Goal: Transaction & Acquisition: Purchase product/service

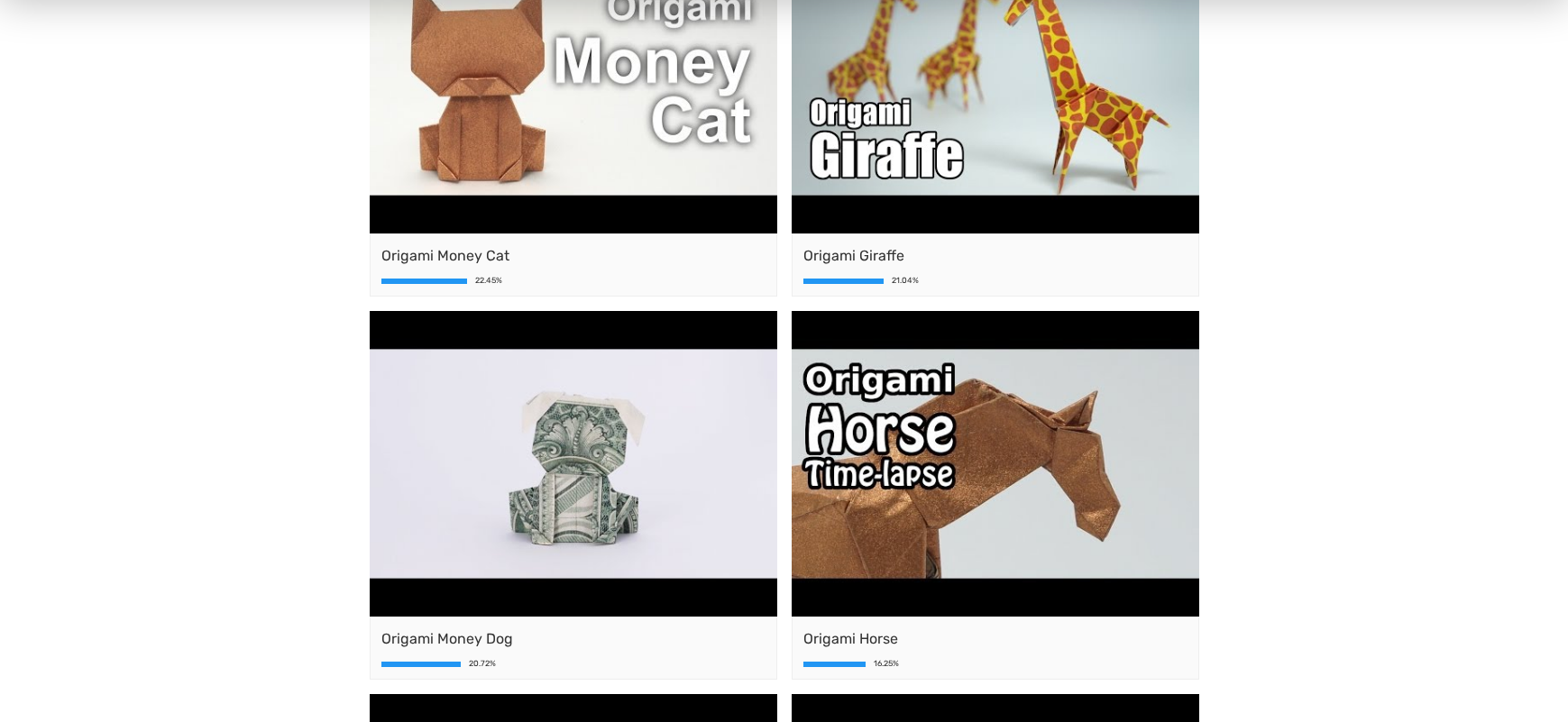
click at [642, 246] on span "Origami Money Cat" at bounding box center [573, 257] width 384 height 22
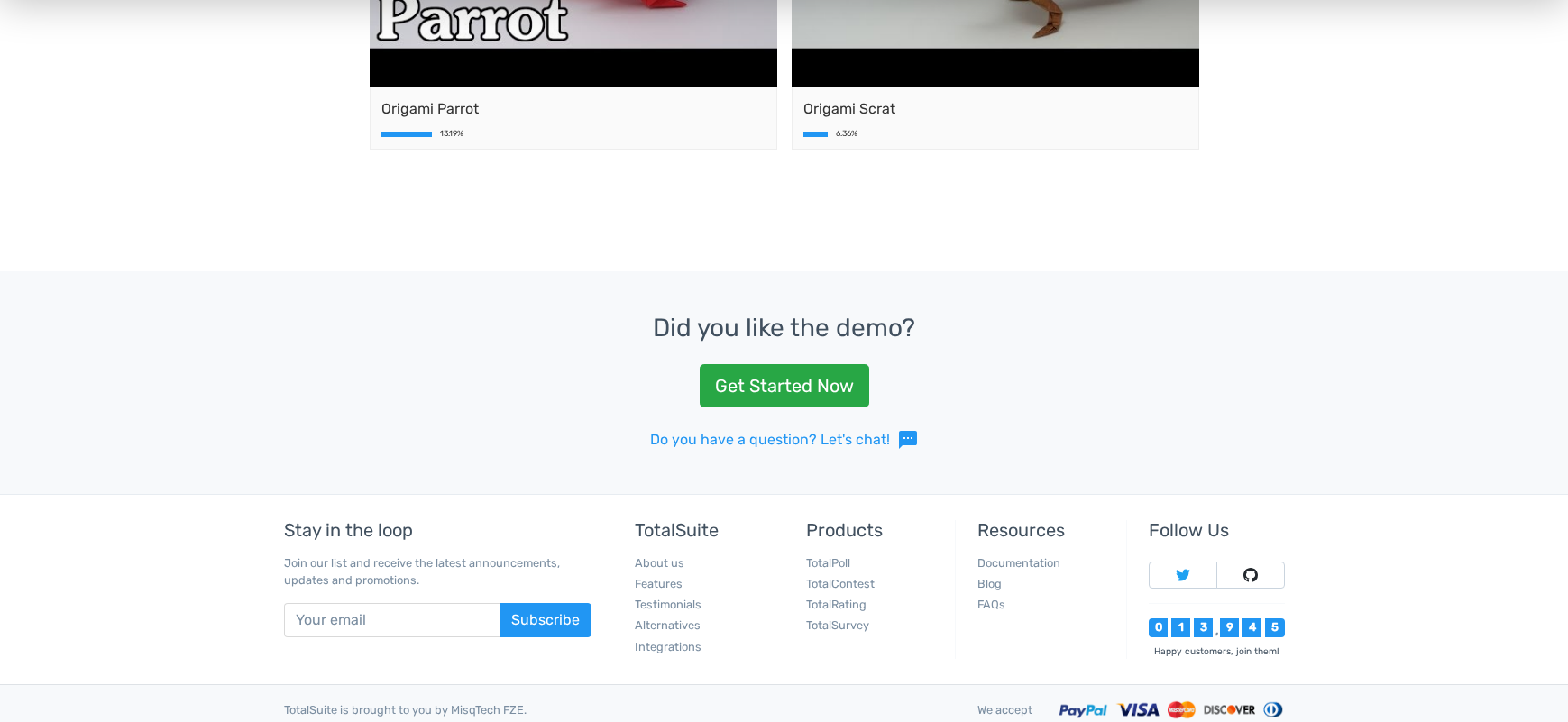
scroll to position [1243, 0]
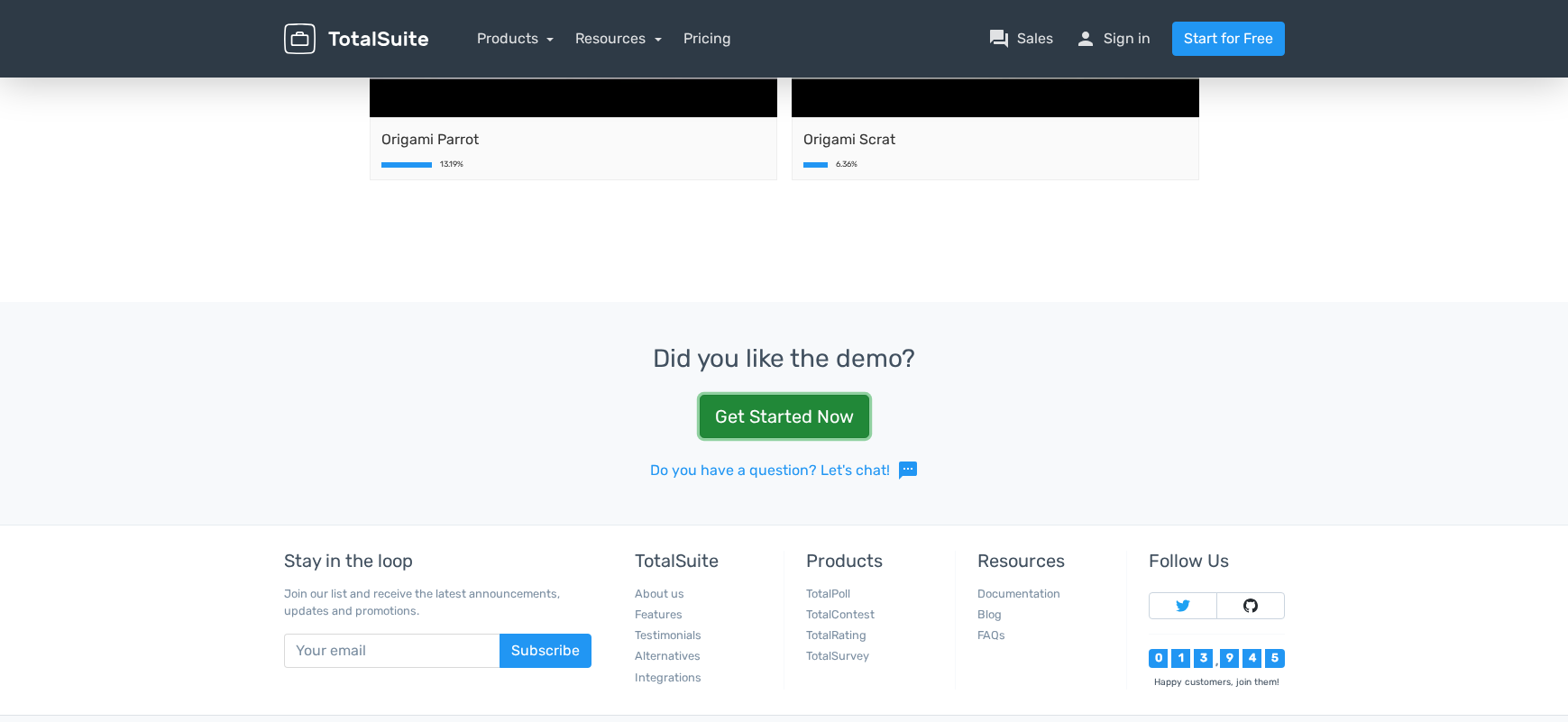
click at [828, 427] on link "Get Started Now" at bounding box center [784, 417] width 169 height 44
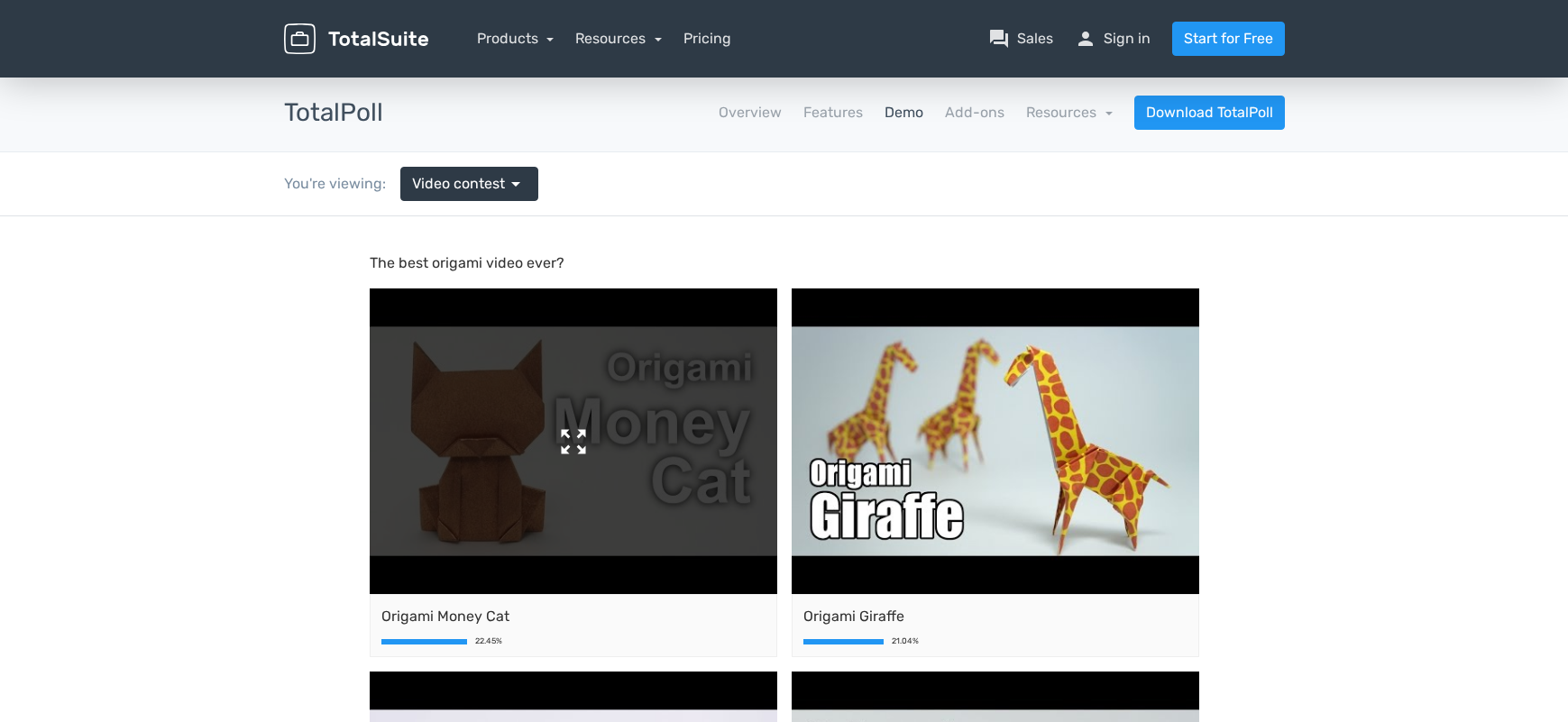
click at [644, 423] on img at bounding box center [574, 441] width 408 height 305
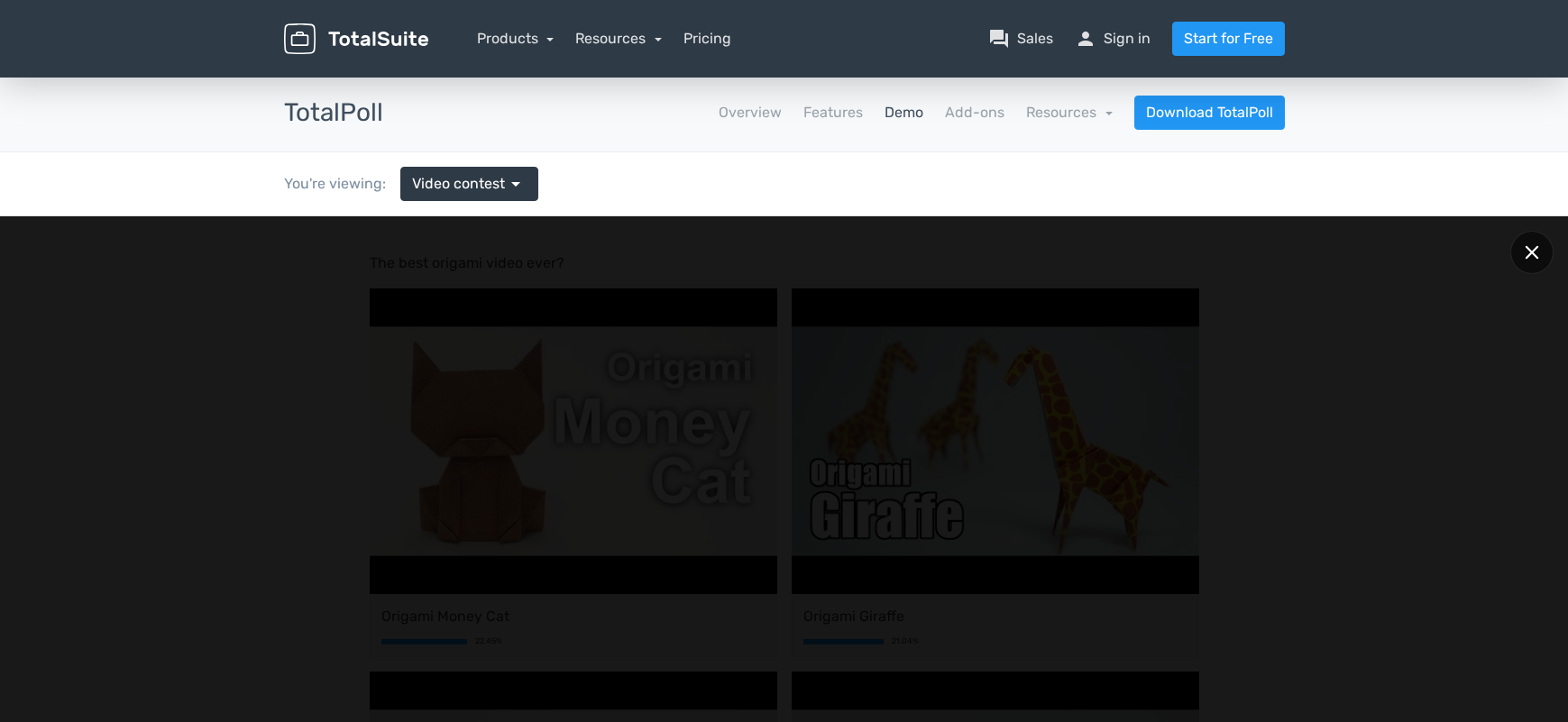
click at [1527, 251] on icon at bounding box center [1532, 253] width 14 height 14
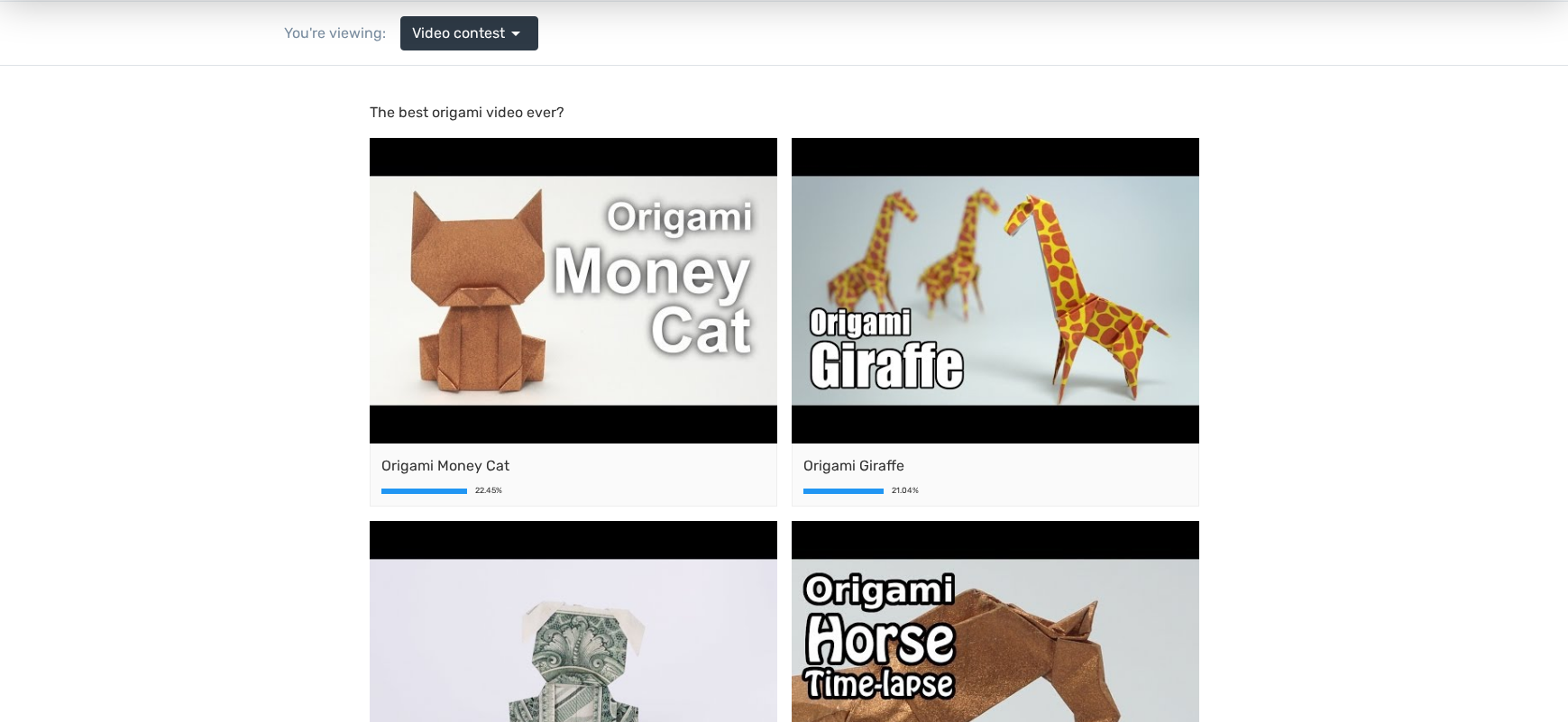
scroll to position [180, 0]
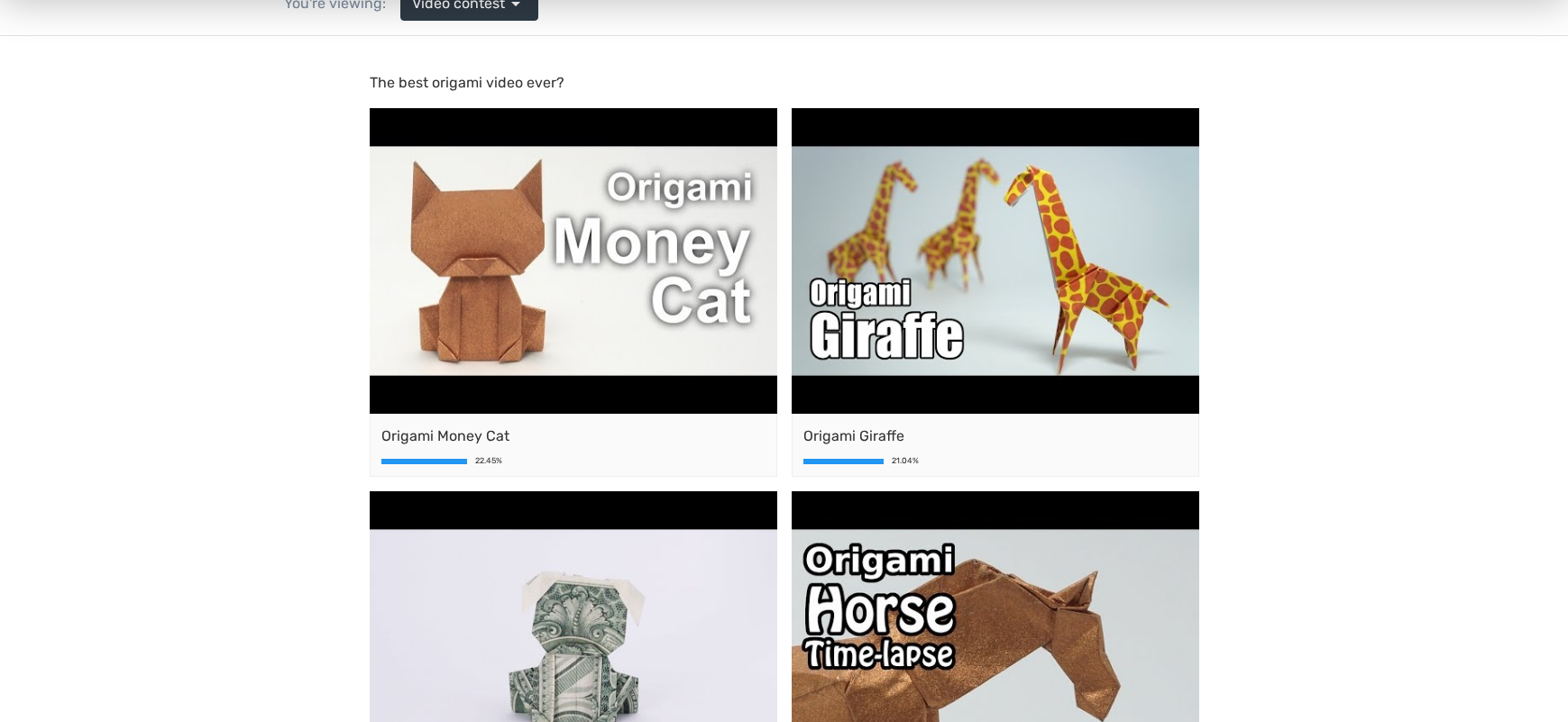
click at [608, 439] on span "Origami Money Cat" at bounding box center [573, 437] width 384 height 22
click at [544, 455] on div "Origami Money Cat 22.45%" at bounding box center [574, 445] width 408 height 63
